Goal: Complete application form

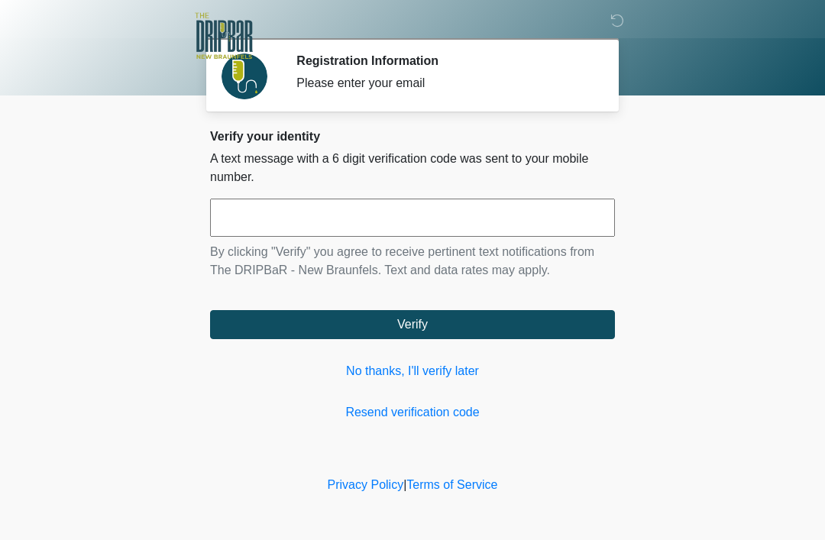
click at [455, 189] on div "Verify your identity A text message with a 6 digit verification code was sent t…" at bounding box center [412, 275] width 405 height 293
click at [439, 223] on input "text" at bounding box center [412, 218] width 405 height 38
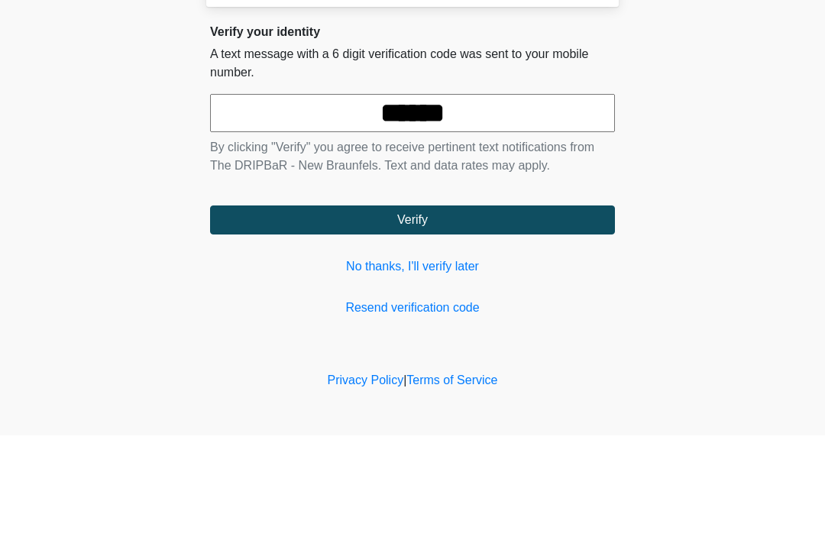
type input "******"
click at [477, 310] on button "Verify" at bounding box center [412, 324] width 405 height 29
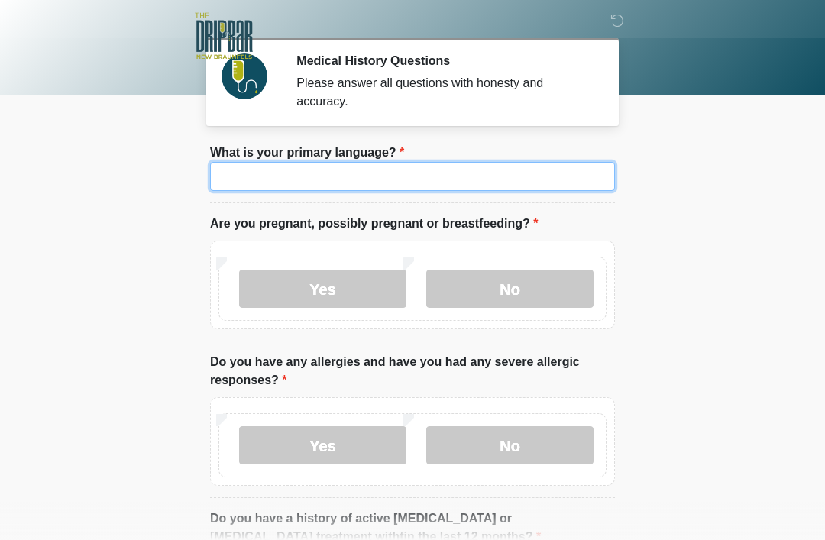
click at [452, 190] on input "What is your primary language?" at bounding box center [412, 176] width 405 height 29
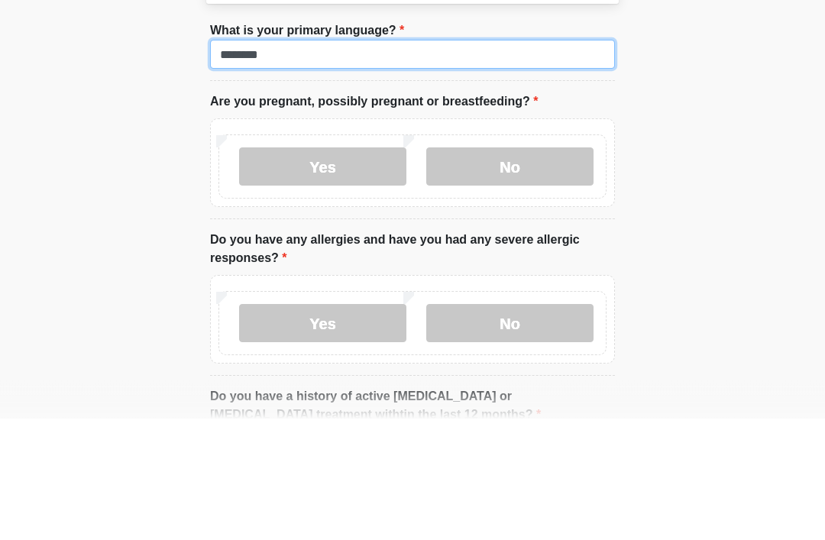
type input "*******"
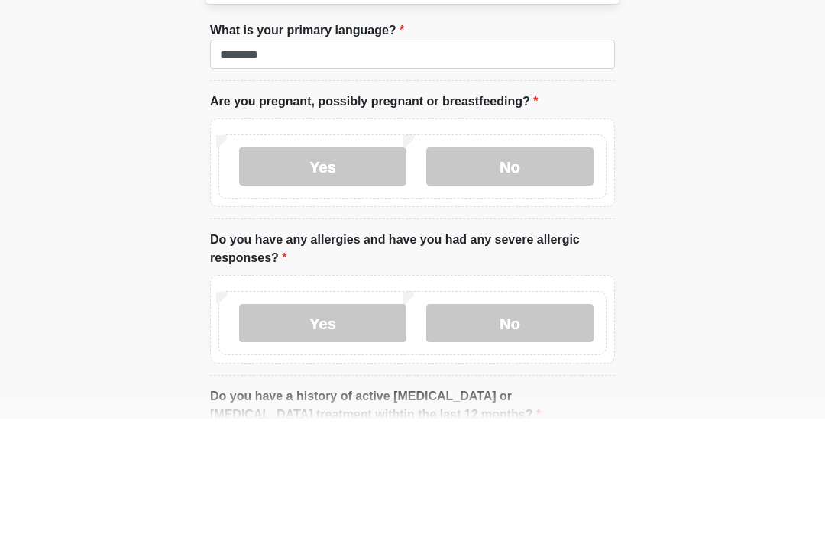
click at [534, 270] on label "No" at bounding box center [509, 289] width 167 height 38
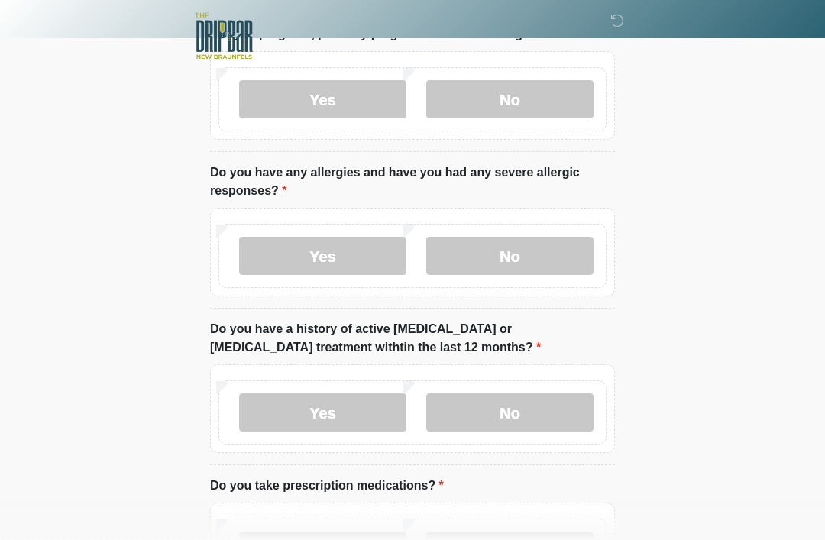
scroll to position [190, 0]
click at [539, 261] on label "No" at bounding box center [509, 255] width 167 height 38
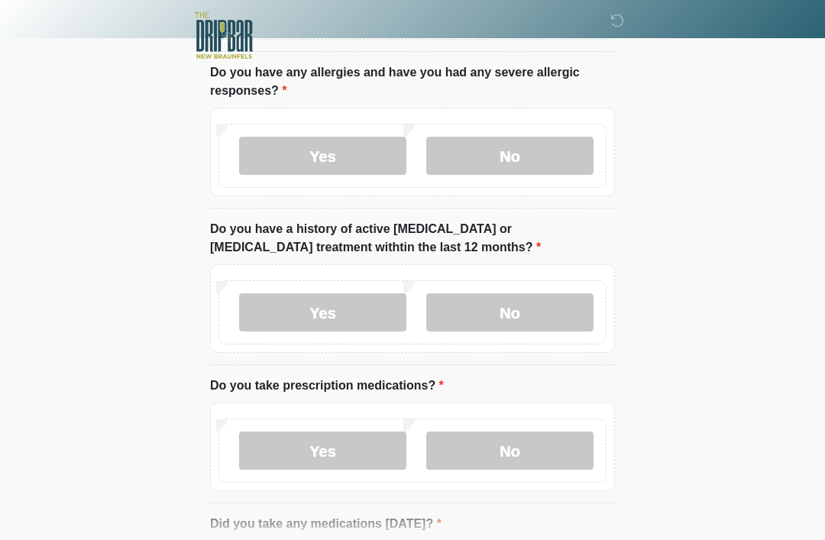
click at [536, 319] on label "No" at bounding box center [509, 313] width 167 height 38
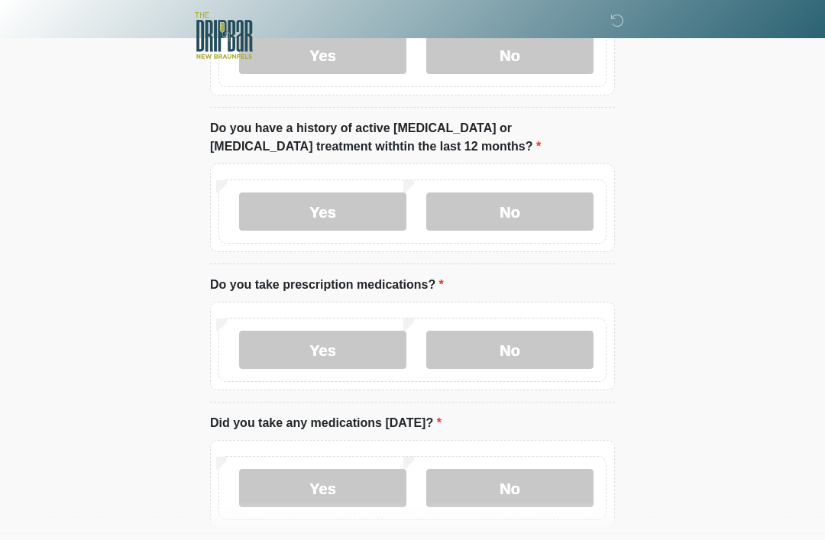
scroll to position [418, 0]
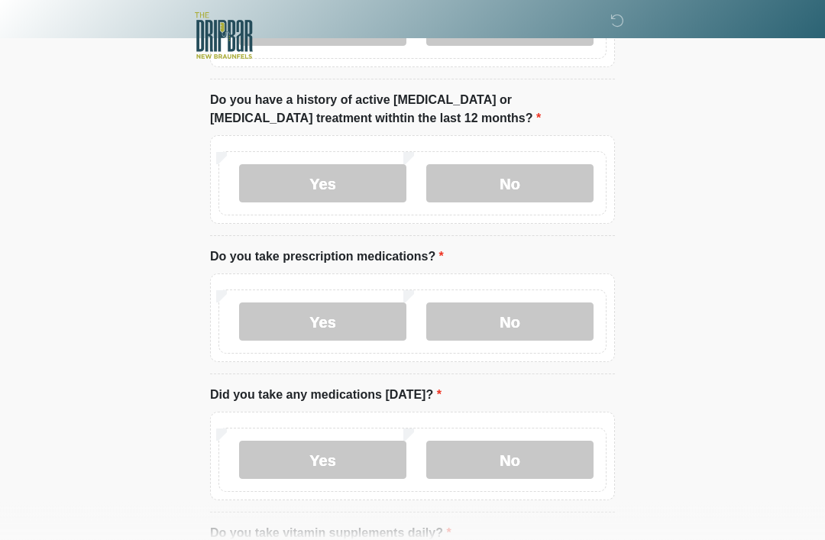
click at [365, 321] on label "Yes" at bounding box center [322, 322] width 167 height 38
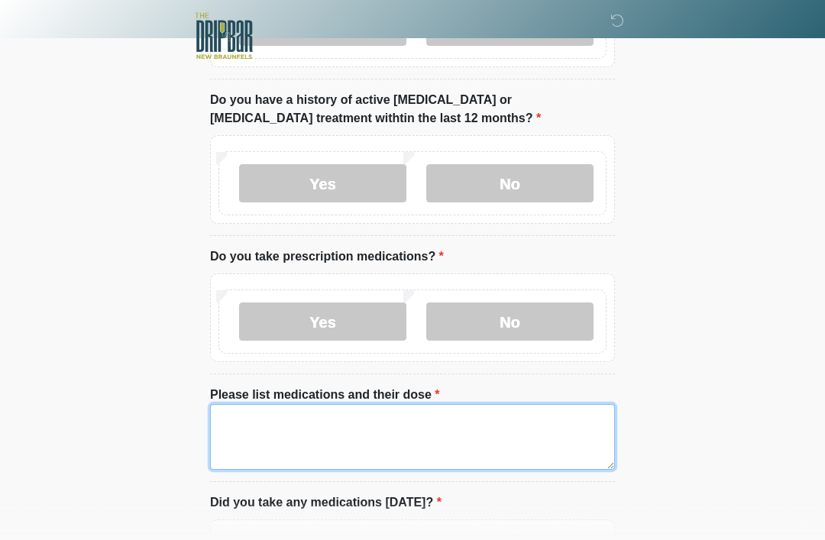
click at [397, 429] on textarea "Please list medications and their dose" at bounding box center [412, 437] width 405 height 66
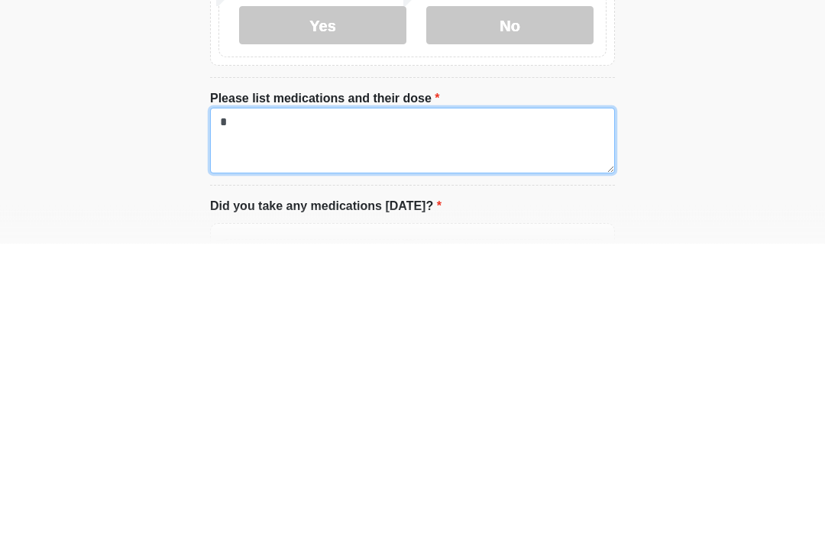
type textarea "*"
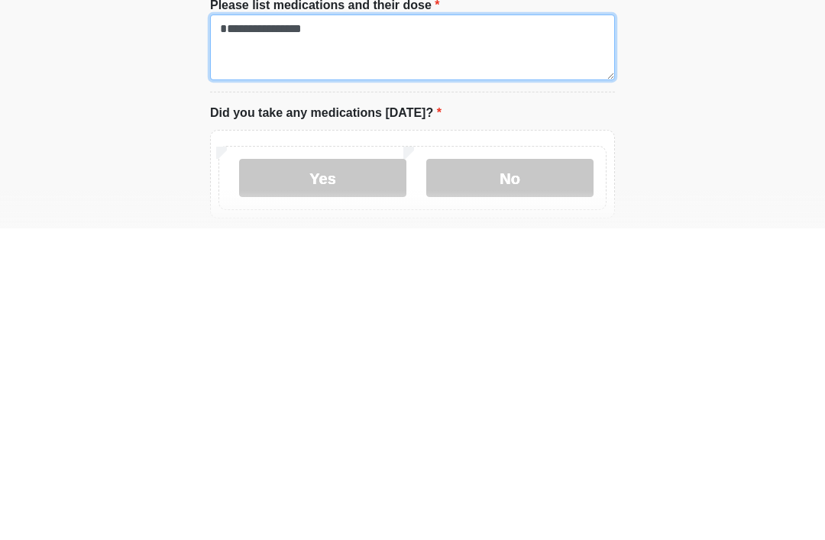
scroll to position [497, 0]
type textarea "**********"
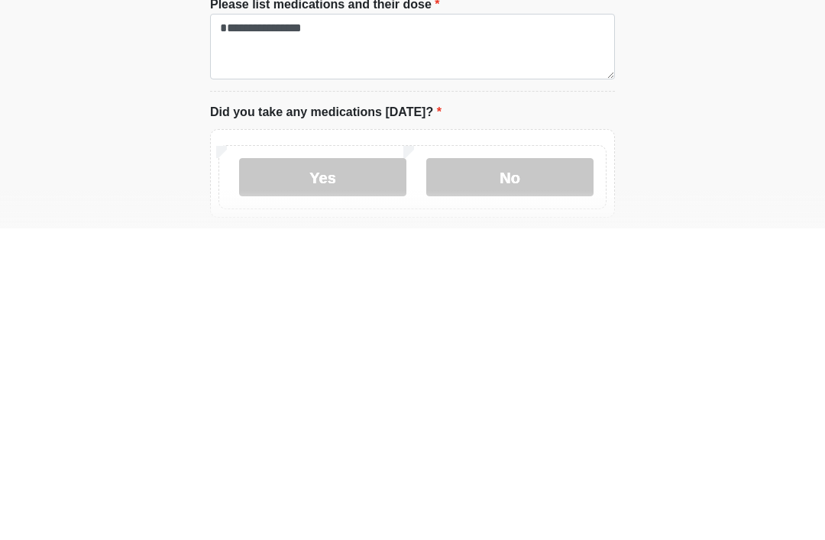
click at [515, 470] on label "No" at bounding box center [509, 489] width 167 height 38
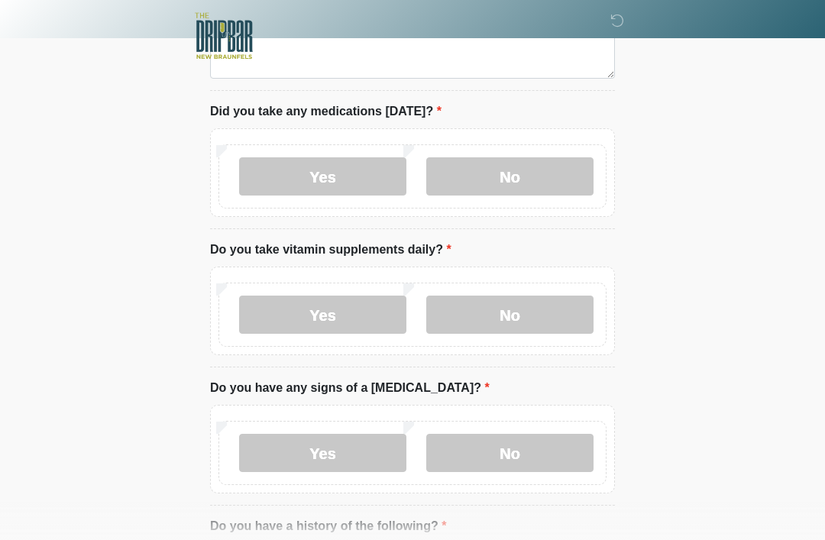
click at [539, 182] on label "No" at bounding box center [509, 176] width 167 height 38
click at [372, 325] on label "Yes" at bounding box center [322, 315] width 167 height 38
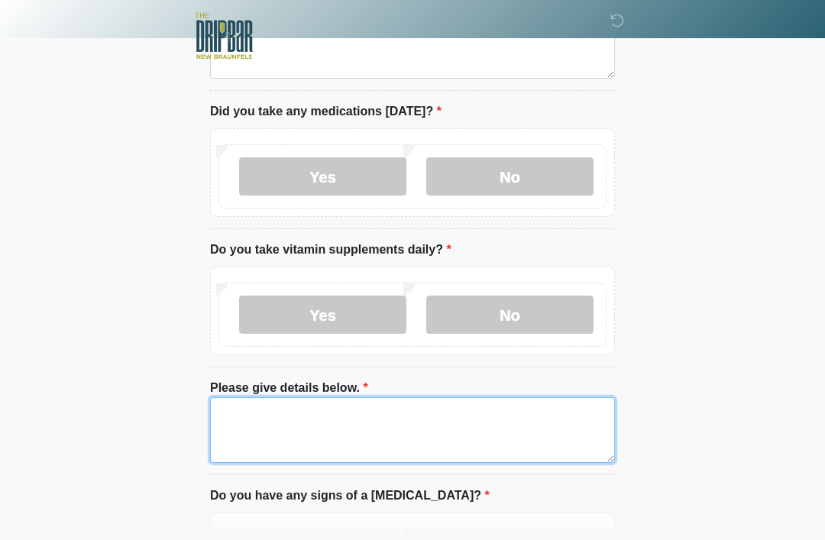
click at [398, 423] on textarea "Please give details below." at bounding box center [412, 430] width 405 height 66
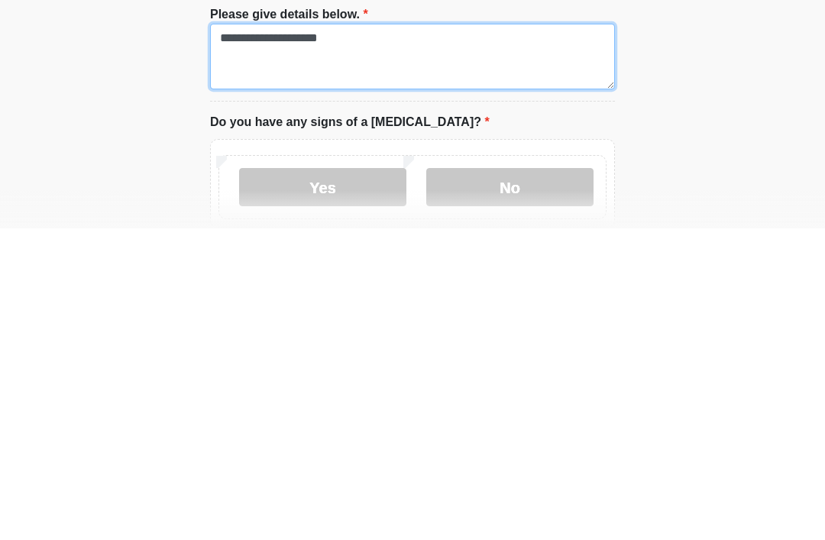
type textarea "**********"
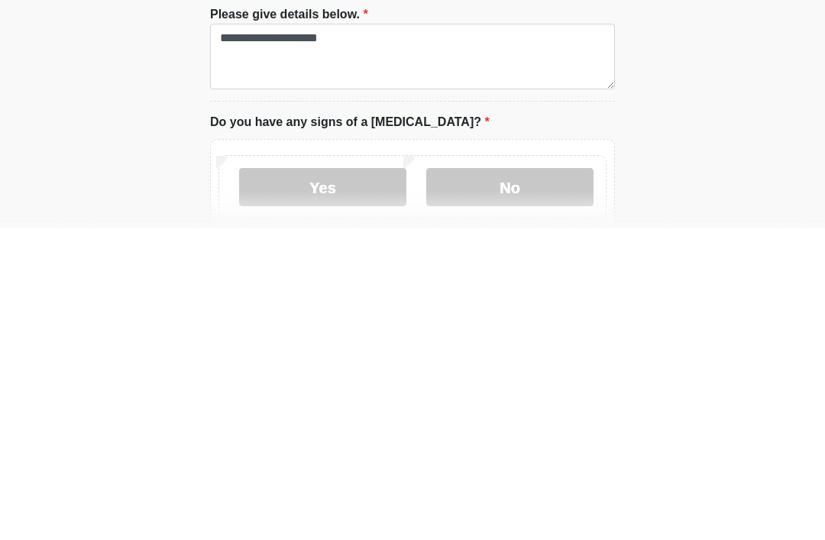
click at [547, 480] on label "No" at bounding box center [509, 499] width 167 height 38
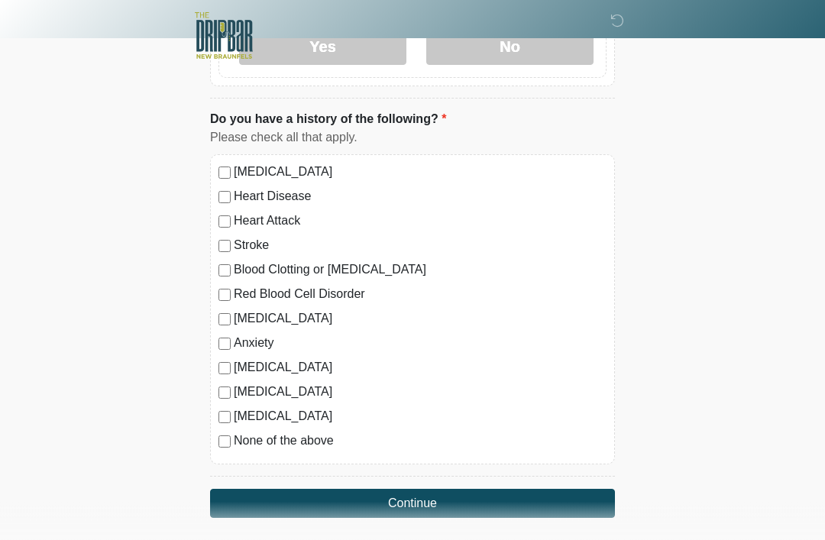
scroll to position [1333, 0]
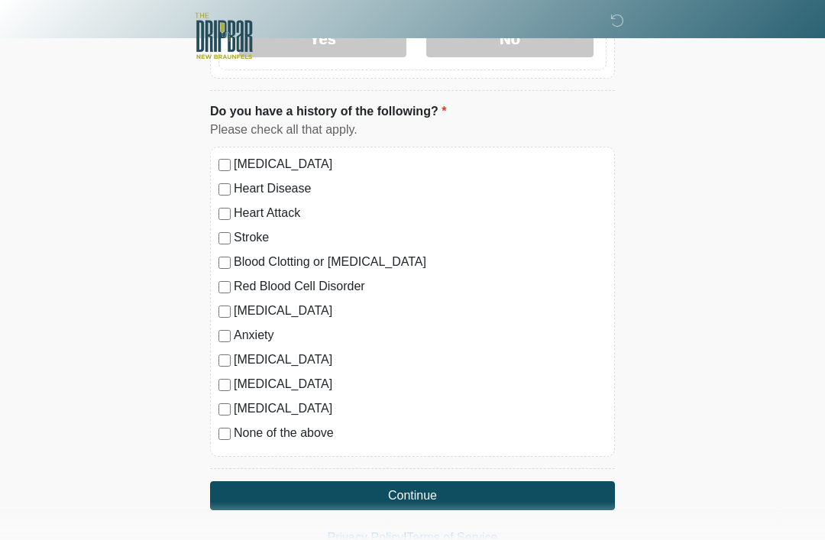
click at [425, 500] on button "Continue" at bounding box center [412, 495] width 405 height 29
click at [439, 493] on button "Continue" at bounding box center [412, 495] width 405 height 29
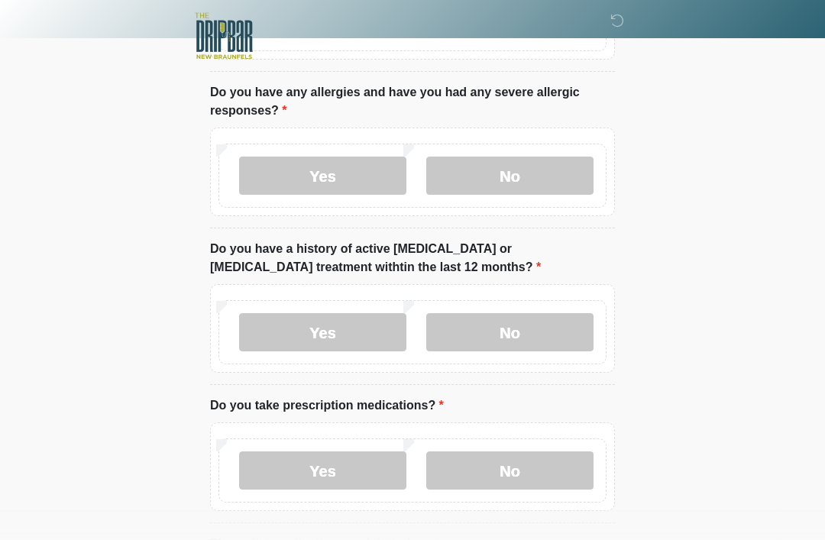
scroll to position [0, 0]
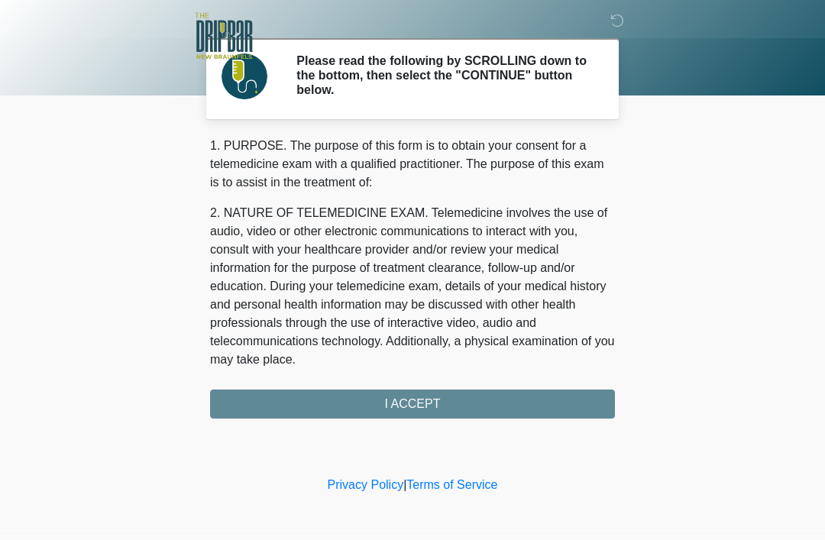
click at [444, 407] on div "1. PURPOSE. The purpose of this form is to obtain your consent for a telemedici…" at bounding box center [412, 278] width 405 height 282
click at [434, 401] on div "1. PURPOSE. The purpose of this form is to obtain your consent for a telemedici…" at bounding box center [412, 278] width 405 height 282
click at [416, 419] on div "‎ ‎ Please read the following by SCROLLING down to the bottom, then select the …" at bounding box center [412, 236] width 458 height 442
click at [430, 404] on div "1. PURPOSE. The purpose of this form is to obtain your consent for a telemedici…" at bounding box center [412, 278] width 405 height 282
click at [429, 403] on div "1. PURPOSE. The purpose of this form is to obtain your consent for a telemedici…" at bounding box center [412, 278] width 405 height 282
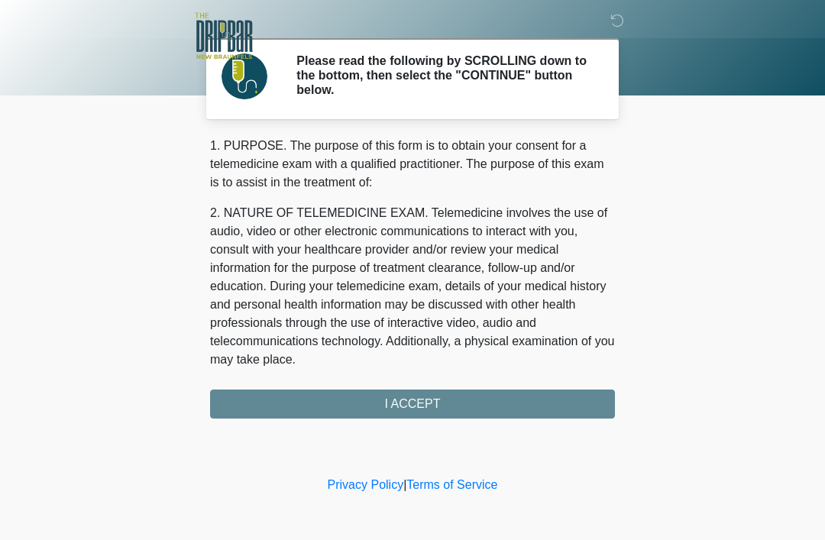
click at [407, 416] on div "1. PURPOSE. The purpose of this form is to obtain your consent for a telemedici…" at bounding box center [412, 278] width 405 height 282
click at [403, 407] on div "1. PURPOSE. The purpose of this form is to obtain your consent for a telemedici…" at bounding box center [412, 278] width 405 height 282
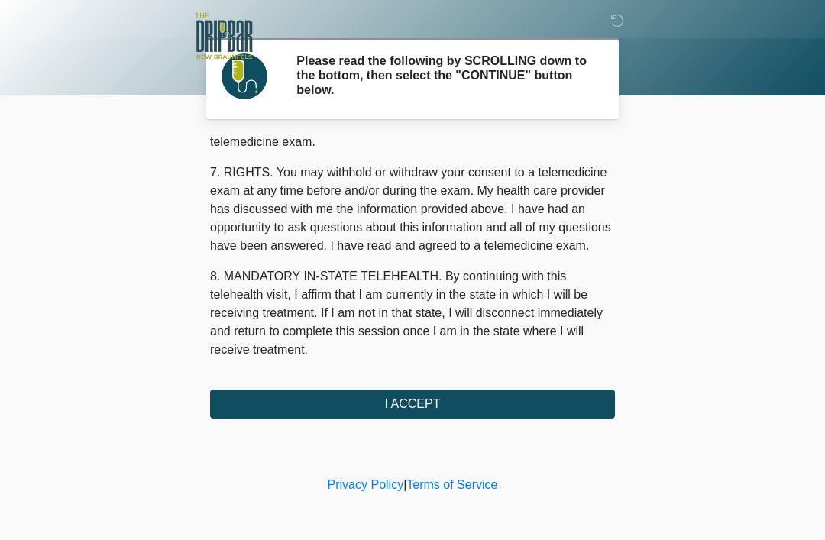
click at [399, 432] on div "‎ ‎ Please read the following by SCROLLING down to the bottom, then select the …" at bounding box center [412, 236] width 458 height 442
click at [436, 399] on button "I ACCEPT" at bounding box center [412, 404] width 405 height 29
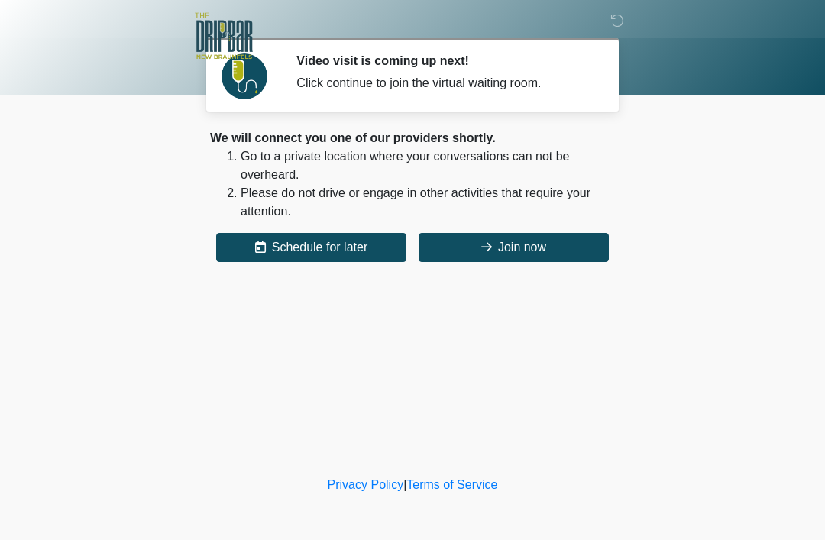
click at [520, 240] on button "Join now" at bounding box center [514, 247] width 190 height 29
